Goal: Task Accomplishment & Management: Use online tool/utility

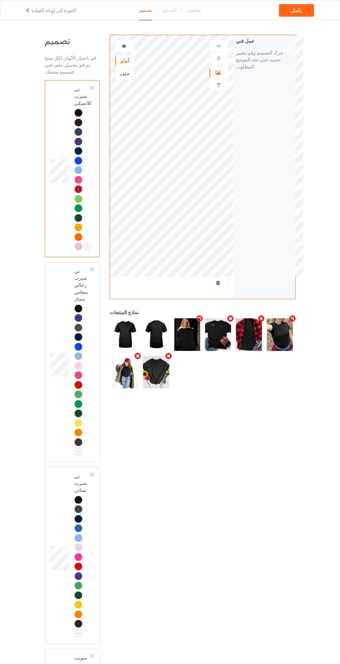
click at [92, 88] on div at bounding box center [92, 87] width 5 height 5
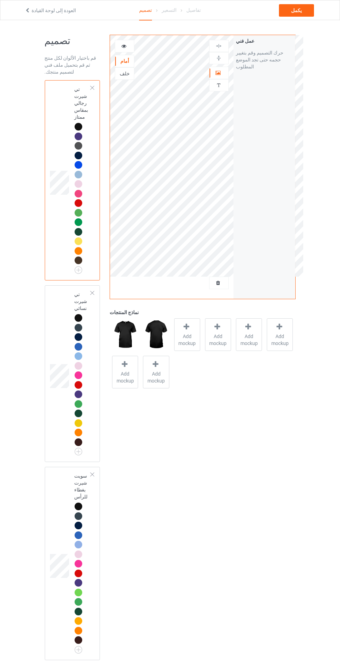
click at [93, 88] on div at bounding box center [92, 87] width 5 height 5
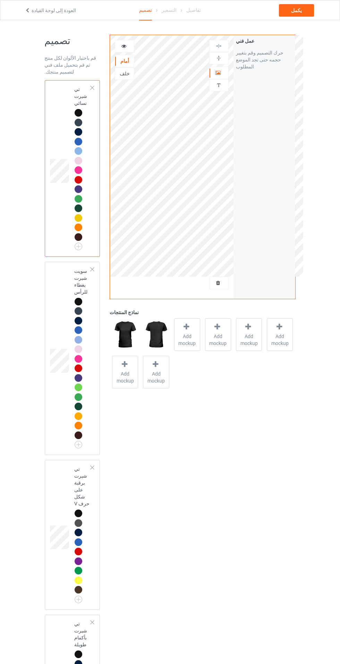
click at [92, 88] on div at bounding box center [92, 87] width 5 height 5
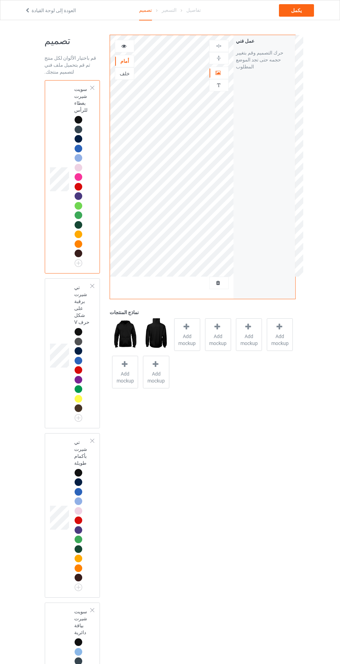
click at [93, 88] on div at bounding box center [92, 87] width 5 height 5
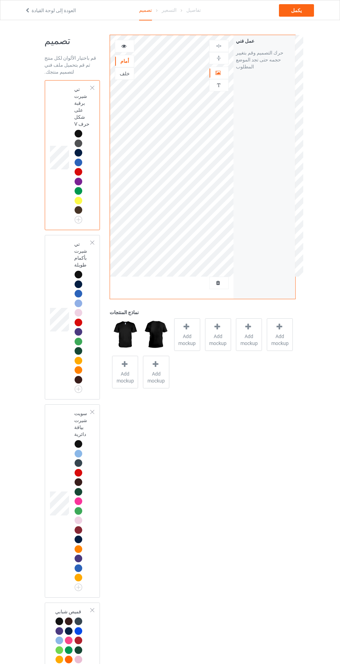
click at [93, 88] on div at bounding box center [92, 87] width 5 height 5
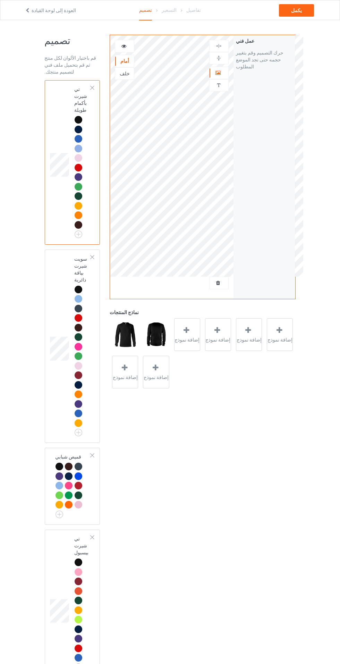
click at [93, 88] on div at bounding box center [92, 87] width 5 height 5
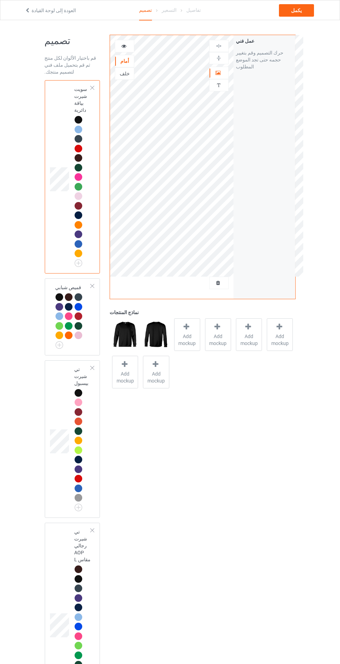
click at [92, 88] on div at bounding box center [92, 87] width 5 height 5
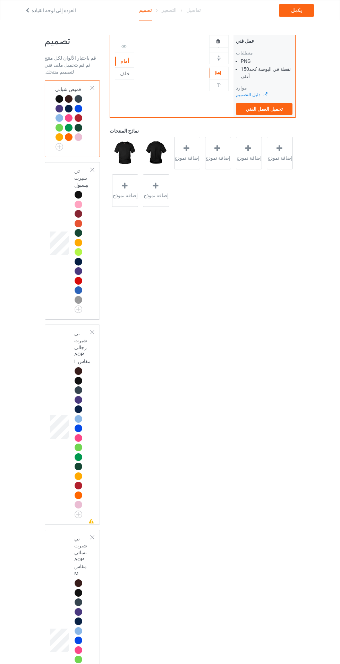
click at [92, 88] on div at bounding box center [92, 87] width 5 height 5
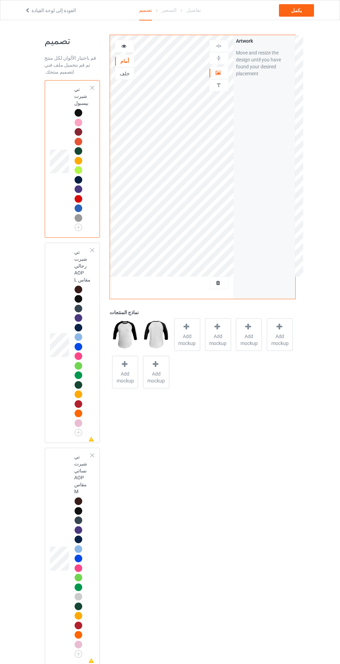
click at [94, 90] on div at bounding box center [92, 87] width 5 height 5
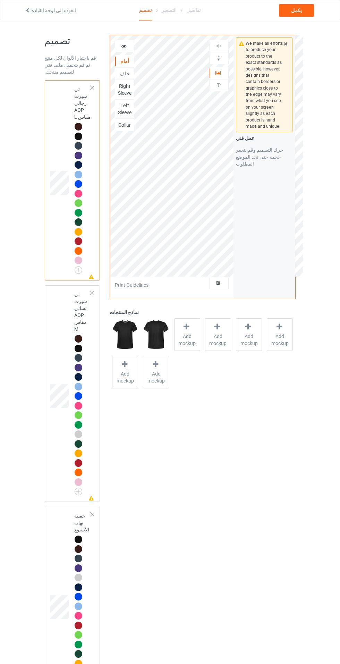
click at [92, 88] on div at bounding box center [92, 87] width 5 height 5
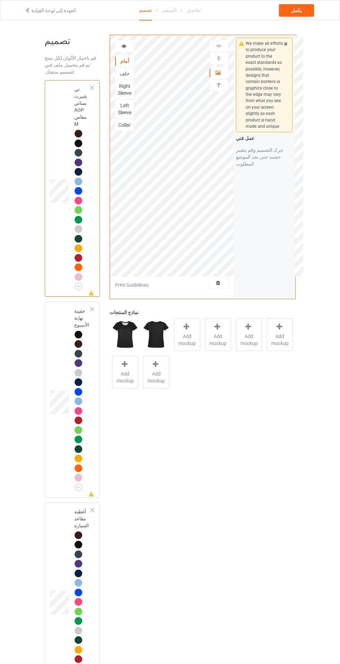
click at [92, 88] on div at bounding box center [92, 87] width 5 height 5
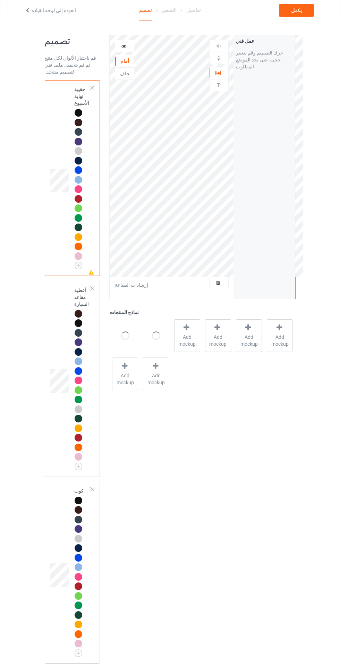
click at [92, 88] on div at bounding box center [92, 87] width 5 height 5
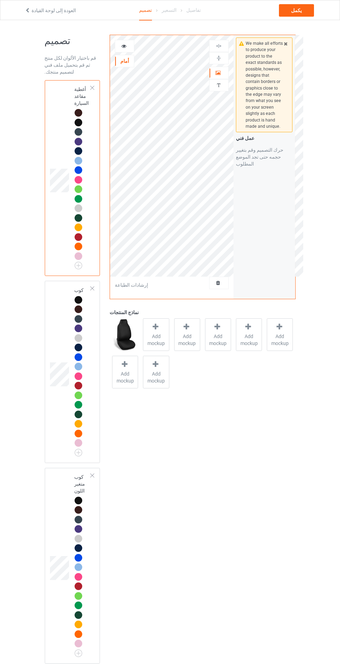
click at [92, 88] on div at bounding box center [92, 87] width 5 height 5
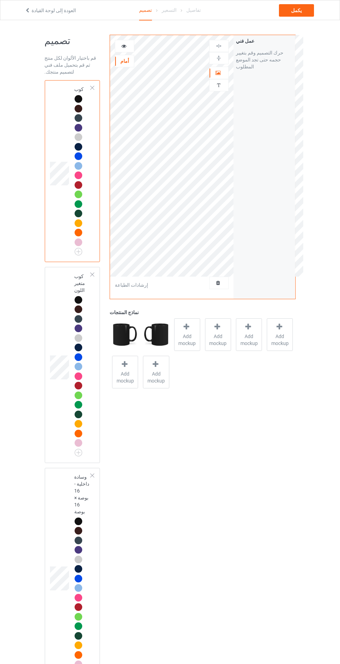
click at [92, 88] on div at bounding box center [92, 87] width 5 height 5
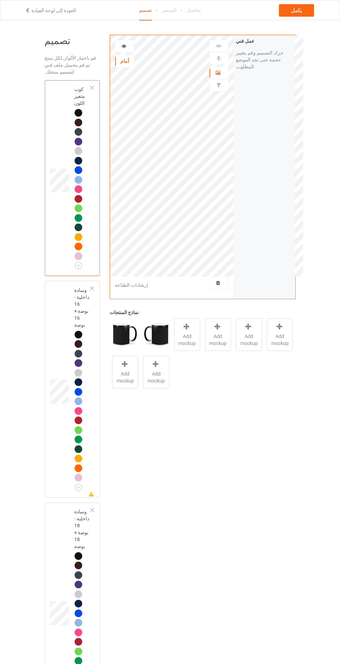
click at [93, 87] on div at bounding box center [92, 87] width 5 height 5
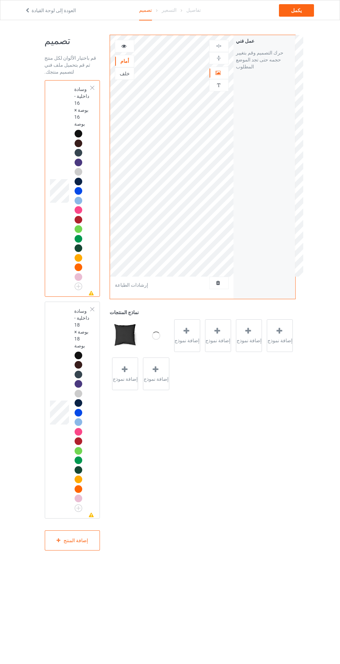
click at [93, 88] on div at bounding box center [92, 87] width 5 height 5
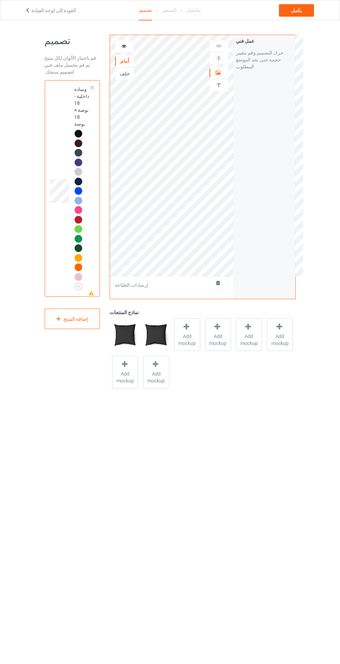
click at [93, 88] on div at bounding box center [92, 87] width 5 height 5
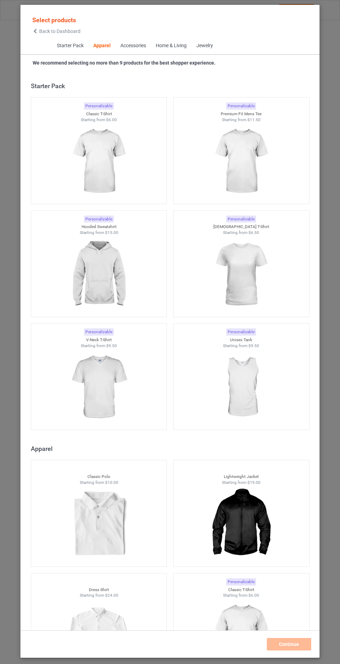
click at [98, 460] on div "Personalizable Classic Polo Starting from $10.00" at bounding box center [99, 513] width 136 height 107
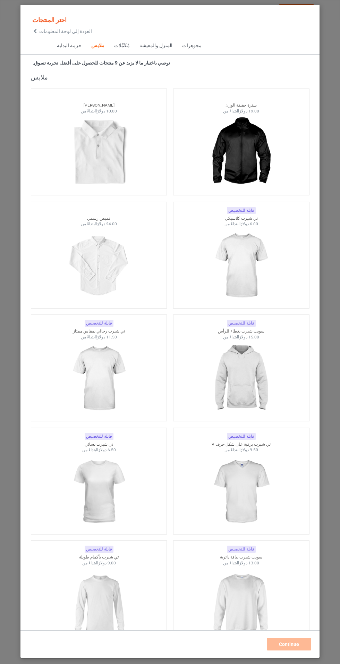
click at [110, 127] on img at bounding box center [99, 153] width 62 height 78
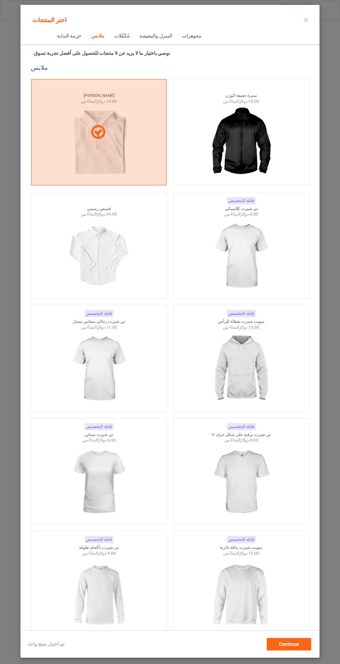
click at [130, 128] on div at bounding box center [99, 132] width 135 height 17
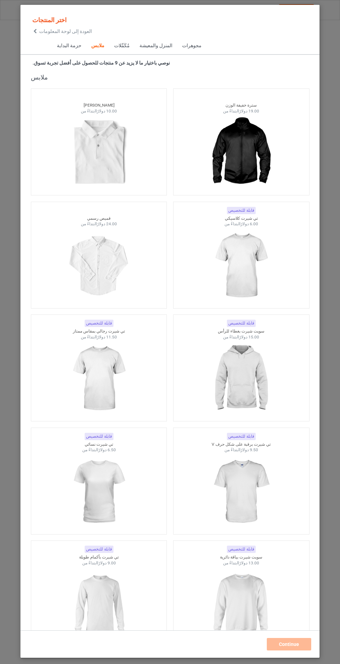
click at [153, 42] on div "المنزل والمعيشة" at bounding box center [155, 45] width 33 height 7
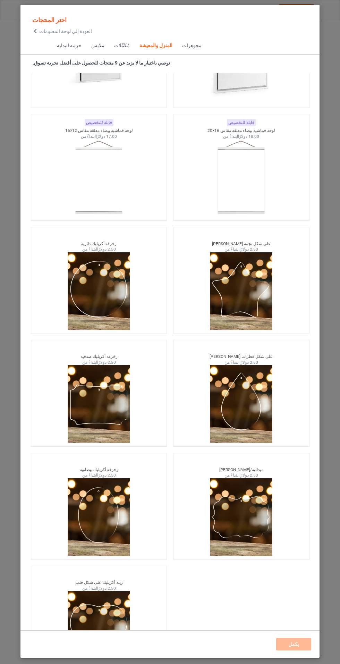
scroll to position [43, 0]
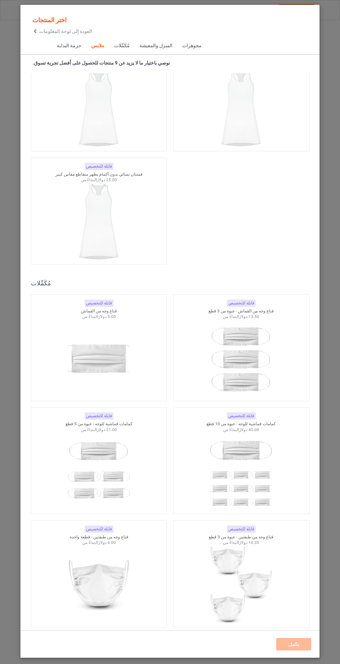
scroll to position [2666, 0]
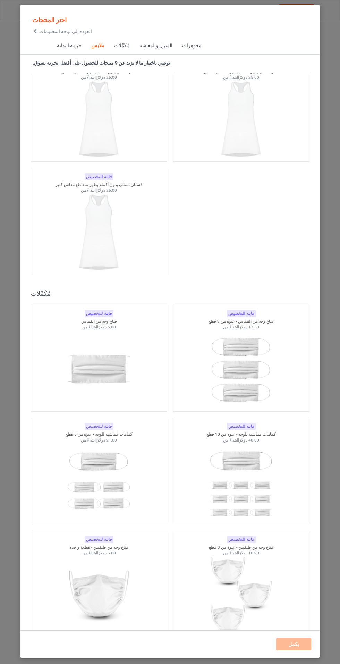
click at [182, 43] on font "مجوهرات" at bounding box center [191, 46] width 19 height 6
click at [182, 38] on span "مجوهرات" at bounding box center [191, 46] width 29 height 17
click at [182, 43] on font "مجوهرات" at bounding box center [191, 46] width 19 height 6
click at [335, 165] on div "اختر المنتجات العودة إلى لوحة المعلومات حزمة البداية ملابس مُكَمِّلات المنزل وا…" at bounding box center [170, 332] width 340 height 664
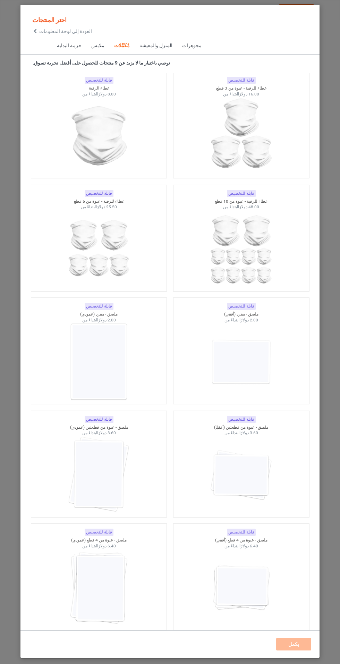
scroll to position [4441, 0]
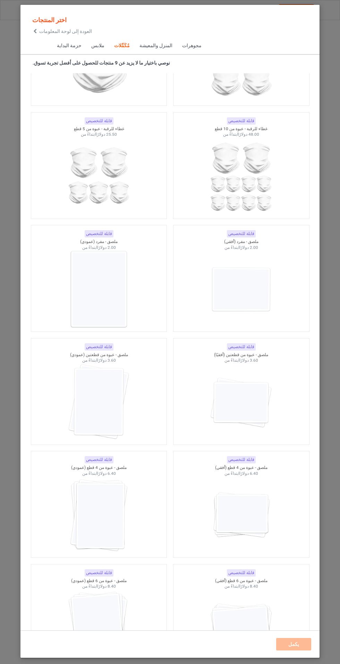
click at [150, 43] on font "المنزل والمعيشة" at bounding box center [155, 46] width 33 height 6
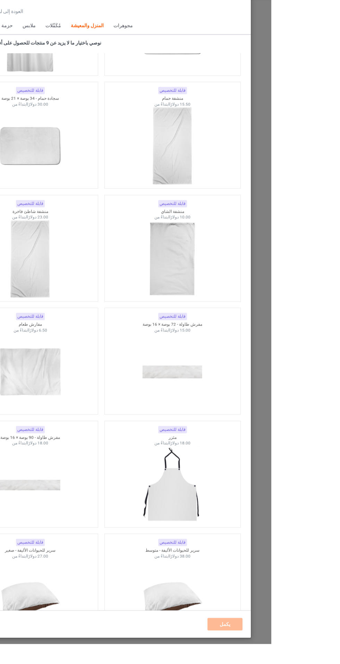
scroll to position [8316, 0]
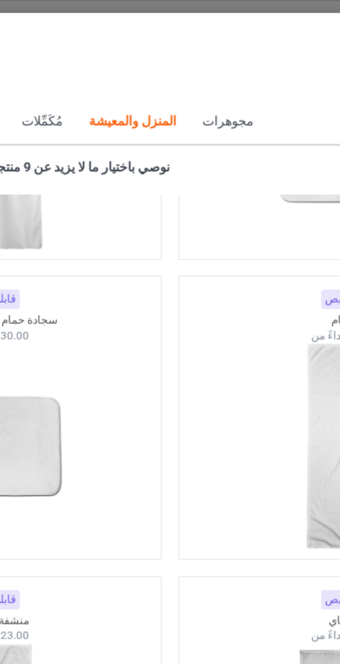
click at [182, 43] on font "مجوهرات" at bounding box center [191, 46] width 19 height 6
click at [185, 43] on font "مجوهرات" at bounding box center [191, 46] width 19 height 6
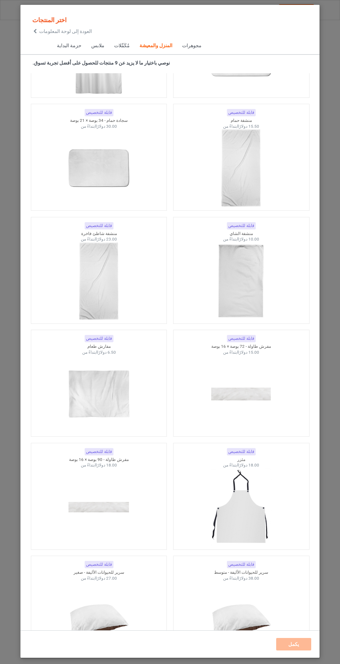
click at [182, 43] on font "مجوهرات" at bounding box center [191, 46] width 19 height 6
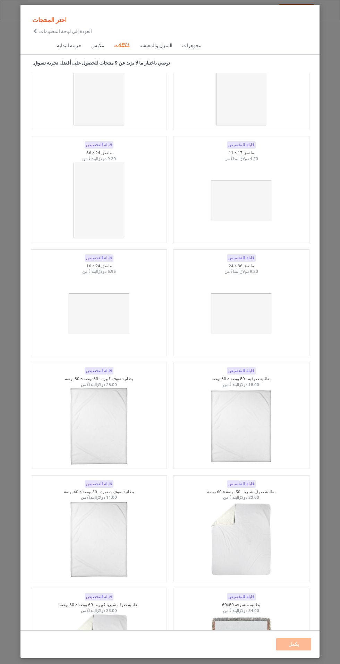
scroll to position [3019, 0]
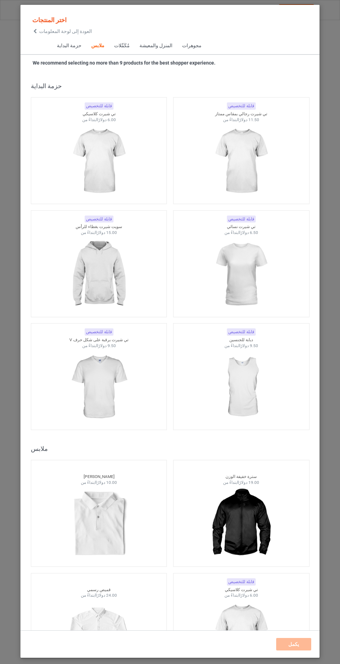
scroll to position [43, 0]
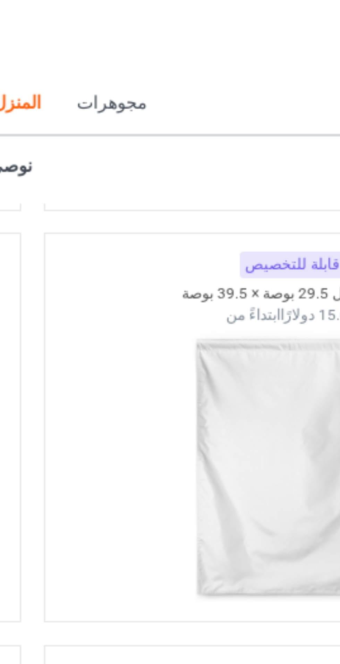
scroll to position [9440, 0]
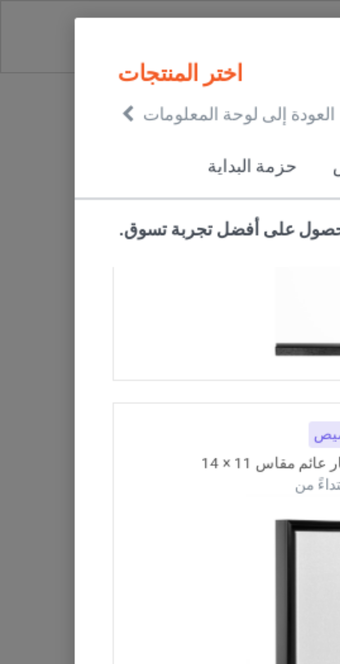
click at [66, 43] on font "حزمة البداية" at bounding box center [69, 46] width 25 height 6
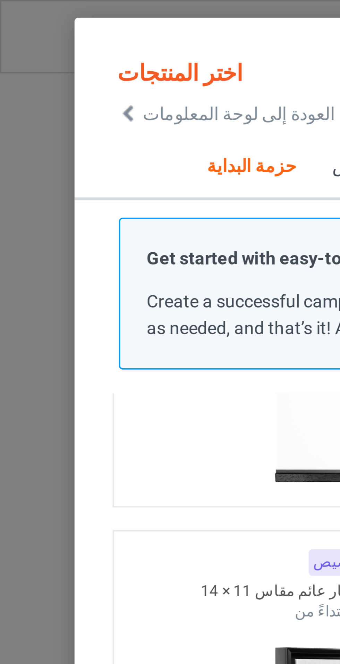
scroll to position [43, 0]
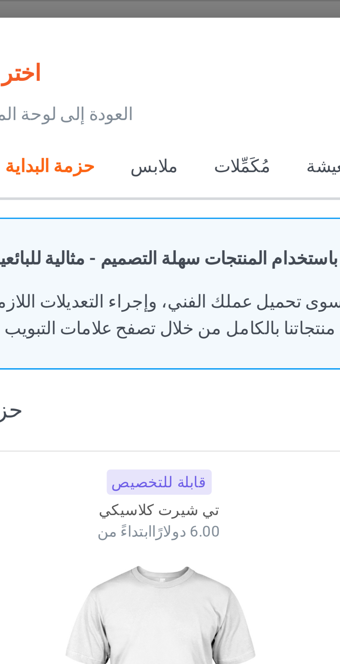
click at [96, 42] on div "ملابس" at bounding box center [97, 45] width 13 height 7
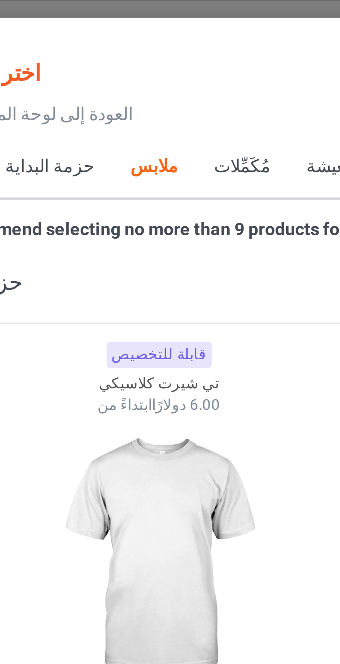
scroll to position [372, 0]
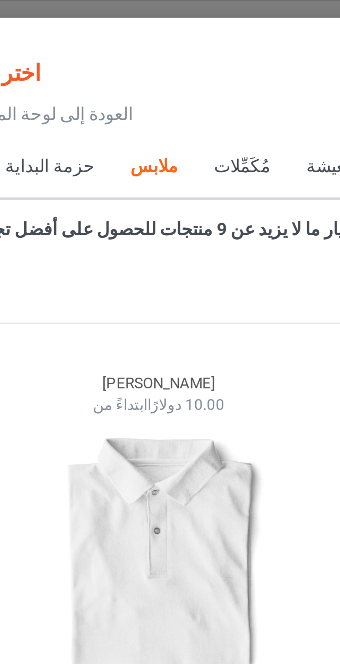
click at [119, 43] on font "مُكَمِّلات" at bounding box center [122, 46] width 16 height 6
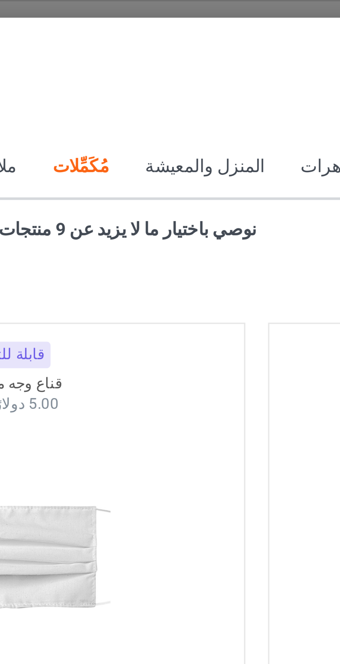
click at [153, 43] on font "المنزل والمعيشة" at bounding box center [155, 46] width 33 height 6
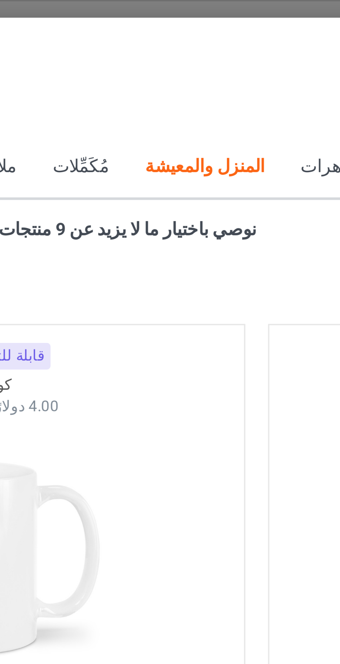
click at [182, 43] on font "مجوهرات" at bounding box center [191, 46] width 19 height 6
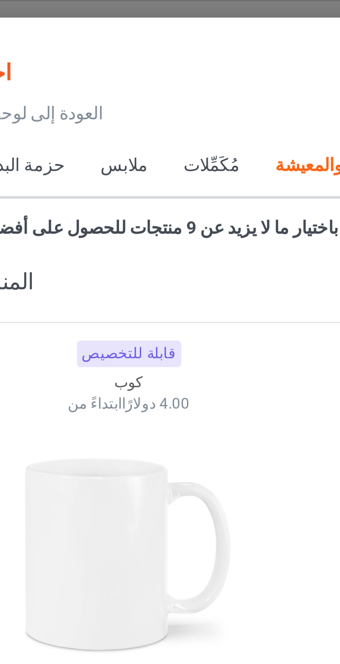
scroll to position [6069, 0]
